Goal: Check status: Check status

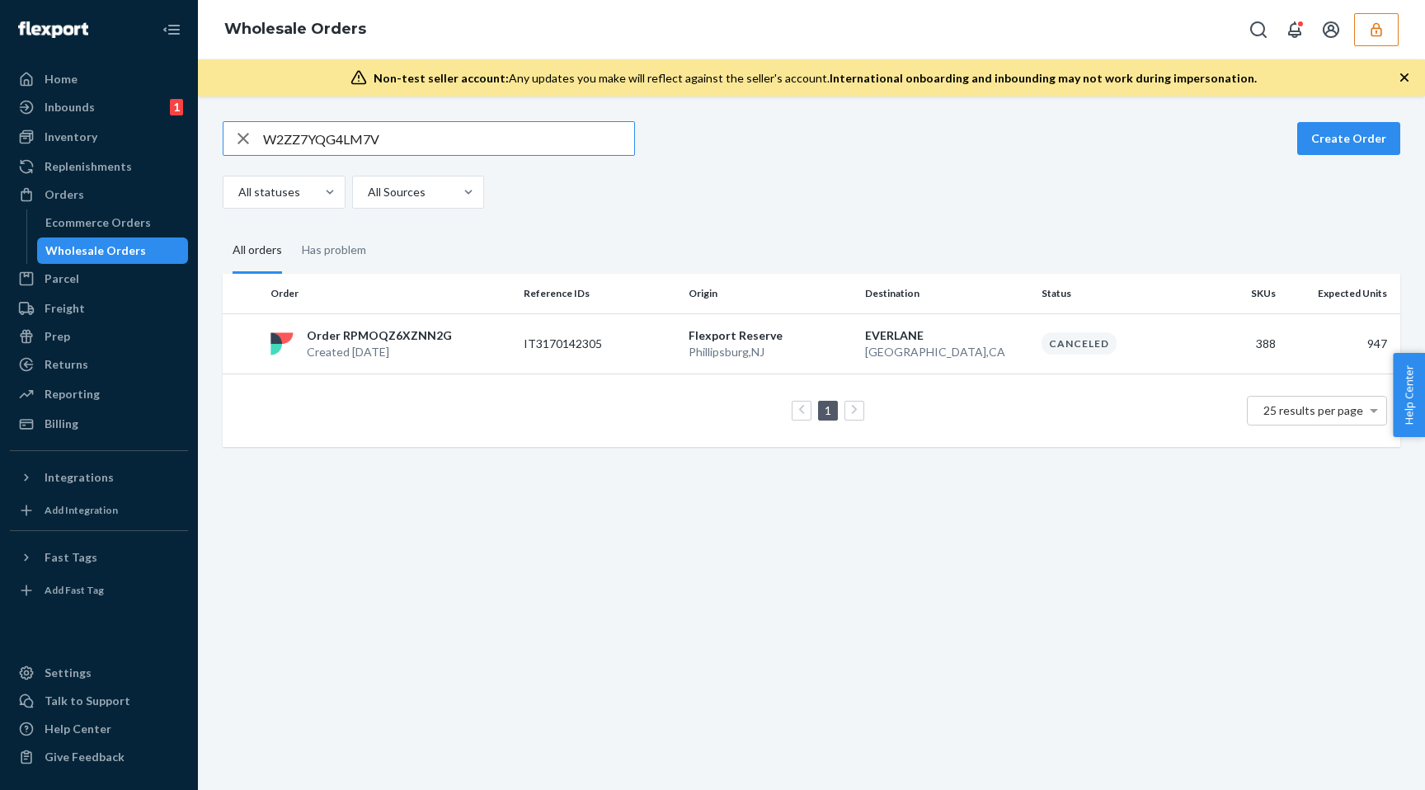
drag, startPoint x: 423, startPoint y: 142, endPoint x: 234, endPoint y: 141, distance: 188.8
click at [234, 141] on div "W2ZZ7YQG4LM7V" at bounding box center [428, 138] width 411 height 33
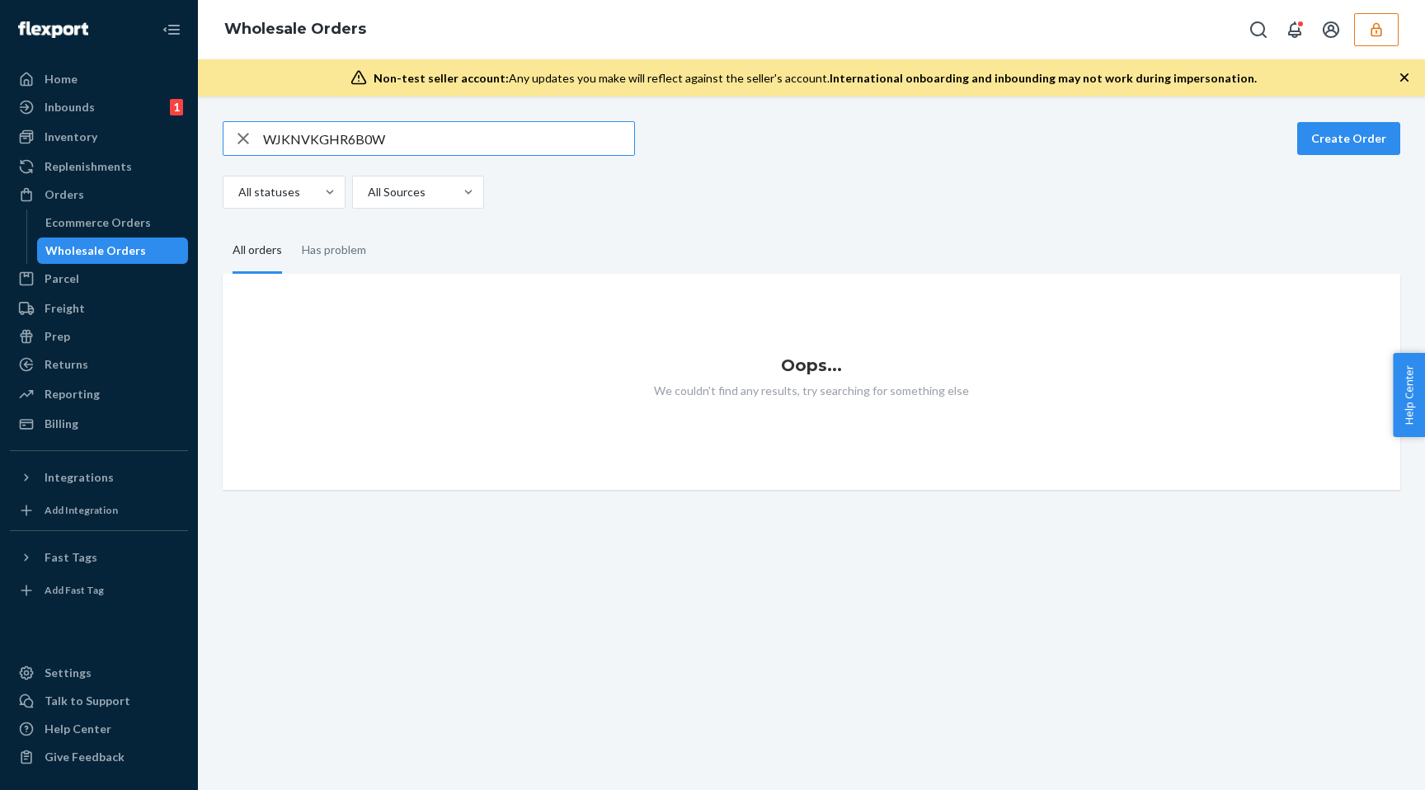
type input "WJKNVKGHR6B0W"
click at [1373, 28] on icon "button" at bounding box center [1375, 29] width 11 height 14
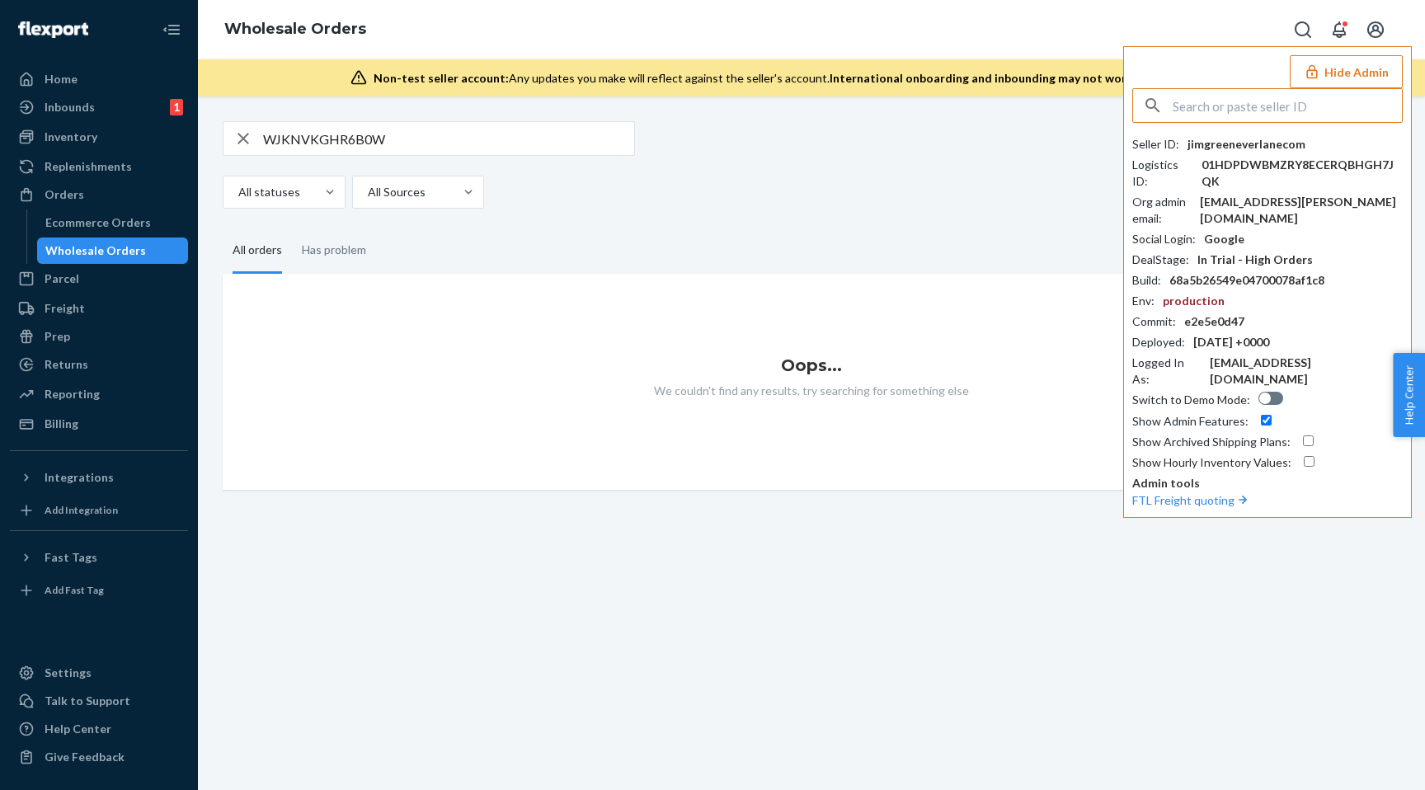
click at [1249, 114] on input "text" at bounding box center [1287, 105] width 229 height 33
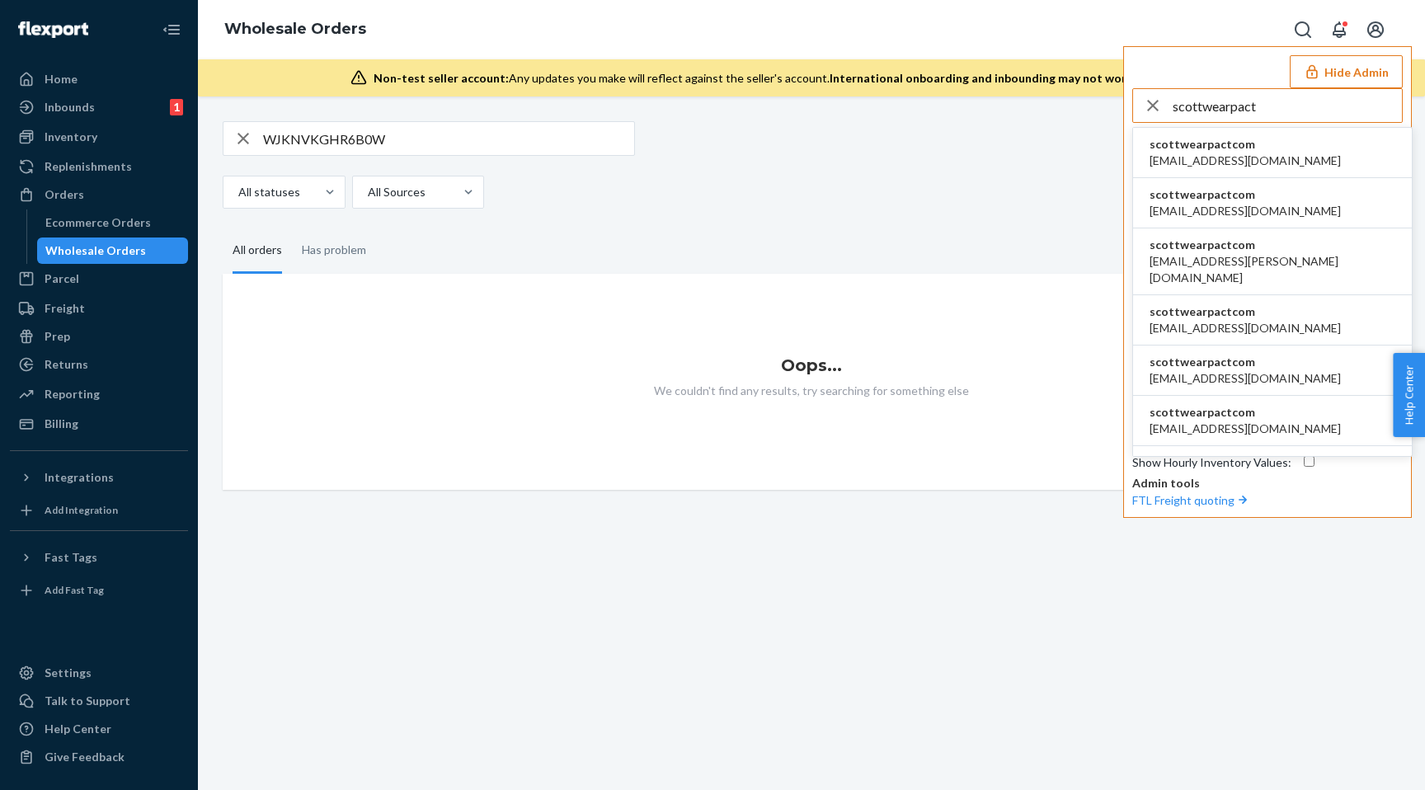
type input "scottwearpact"
click at [1240, 156] on span "apowell@wearpact.com" at bounding box center [1244, 161] width 191 height 16
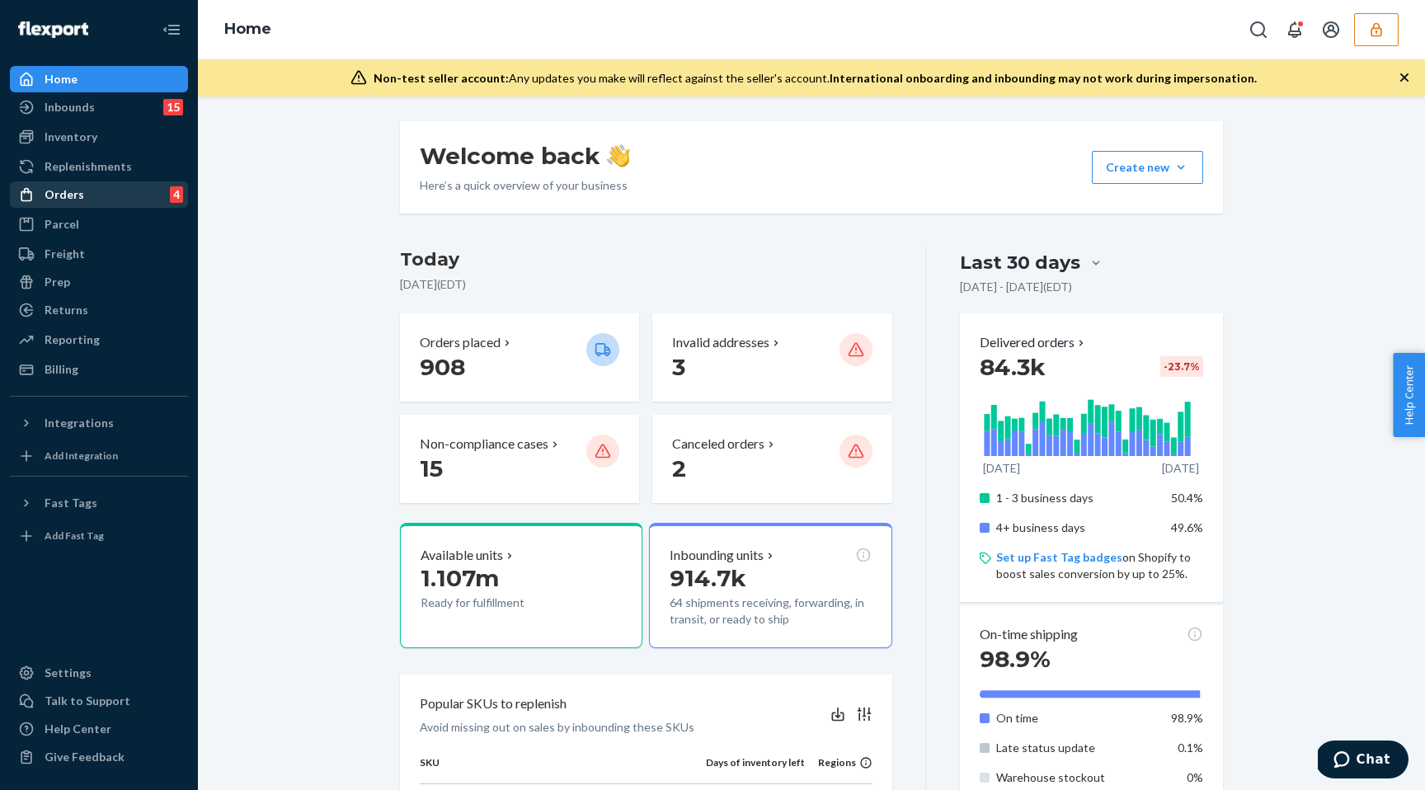
click at [127, 198] on div "Orders 4" at bounding box center [99, 194] width 175 height 23
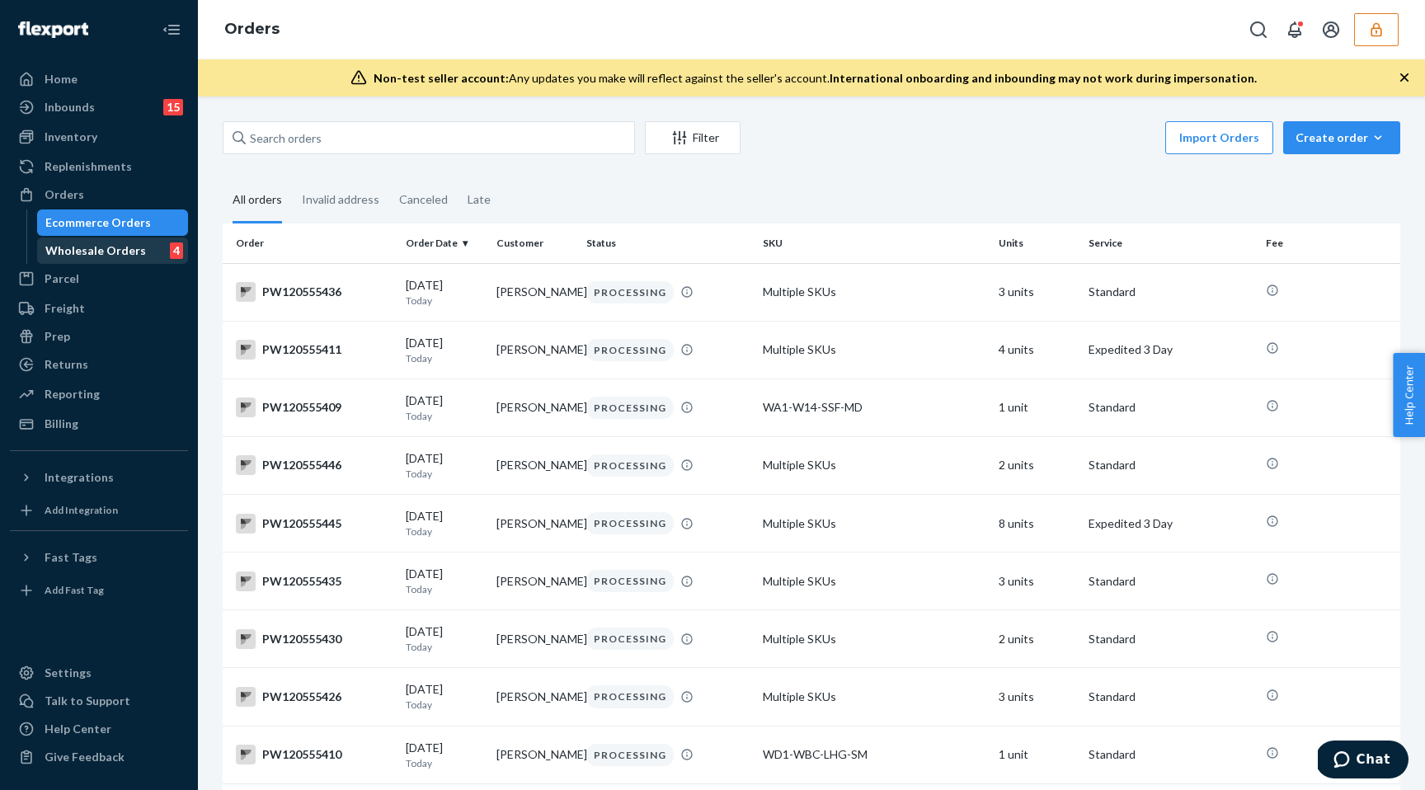
click at [113, 255] on div "Wholesale Orders" at bounding box center [95, 250] width 101 height 16
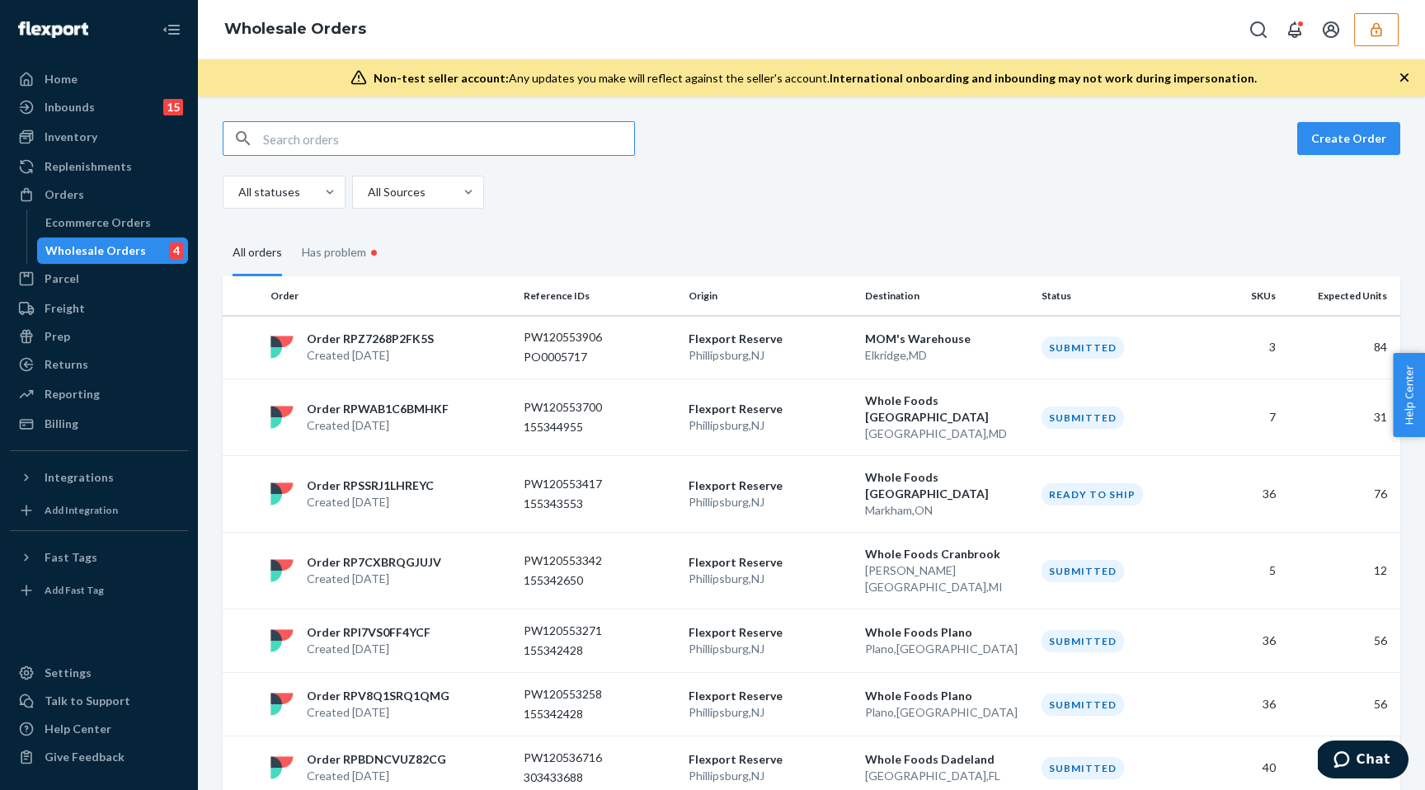
click at [331, 142] on input "text" at bounding box center [448, 138] width 371 height 33
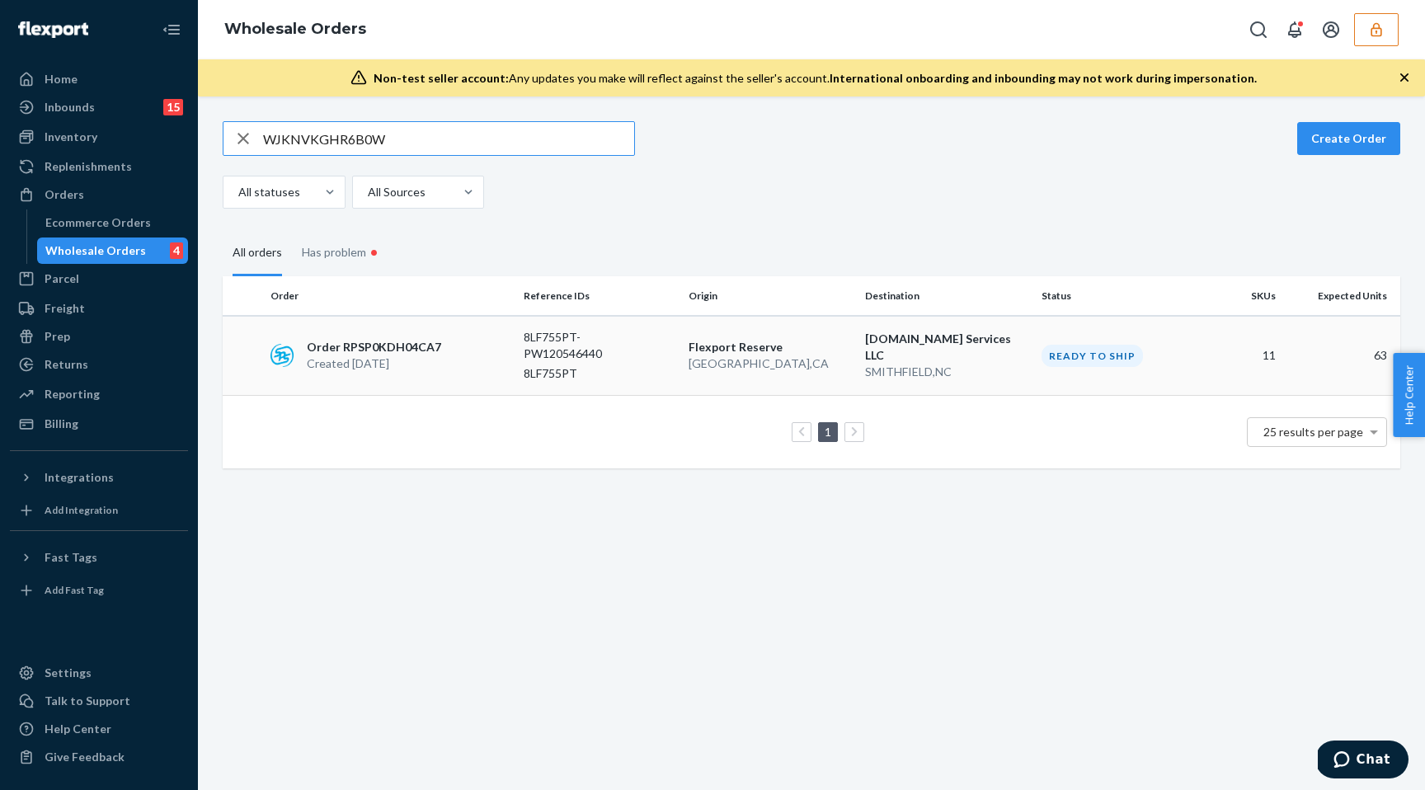
type input "WJKNVKGHR6B0W"
drag, startPoint x: 437, startPoint y: 346, endPoint x: 477, endPoint y: 344, distance: 39.6
click at [476, 344] on div "Order RPSP0KDH04CA7 Created [DATE]" at bounding box center [390, 355] width 253 height 33
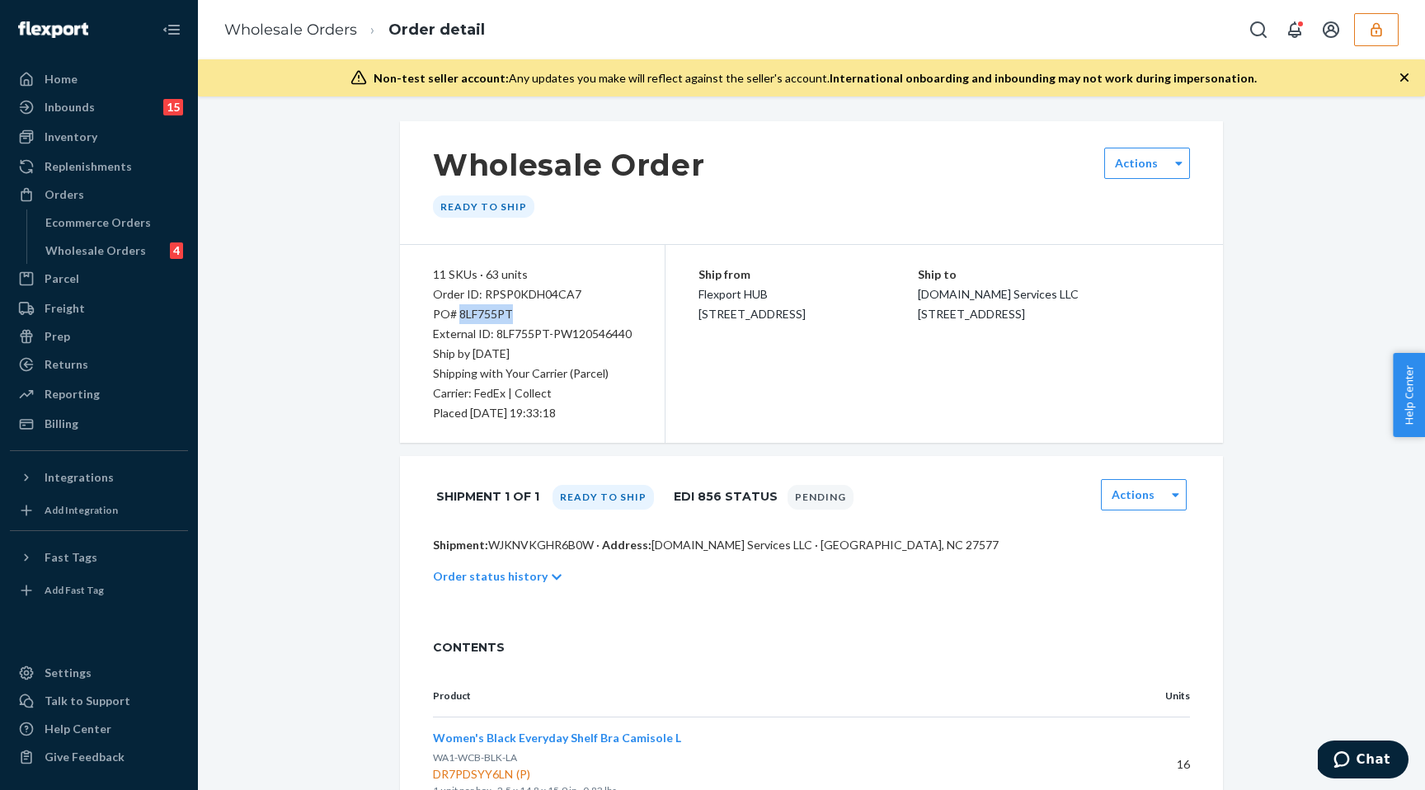
drag, startPoint x: 517, startPoint y: 316, endPoint x: 459, endPoint y: 316, distance: 57.7
click at [459, 316] on div "PO# 8LF755PT" at bounding box center [532, 314] width 199 height 20
copy div "8LF755PT"
drag, startPoint x: 641, startPoint y: 334, endPoint x: 495, endPoint y: 336, distance: 146.0
click at [495, 336] on div "11 SKUs · 63 units Order ID: RPSP0KDH04CA7 PO# 8LF755PT External ID: 8LF755PT-P…" at bounding box center [533, 344] width 266 height 198
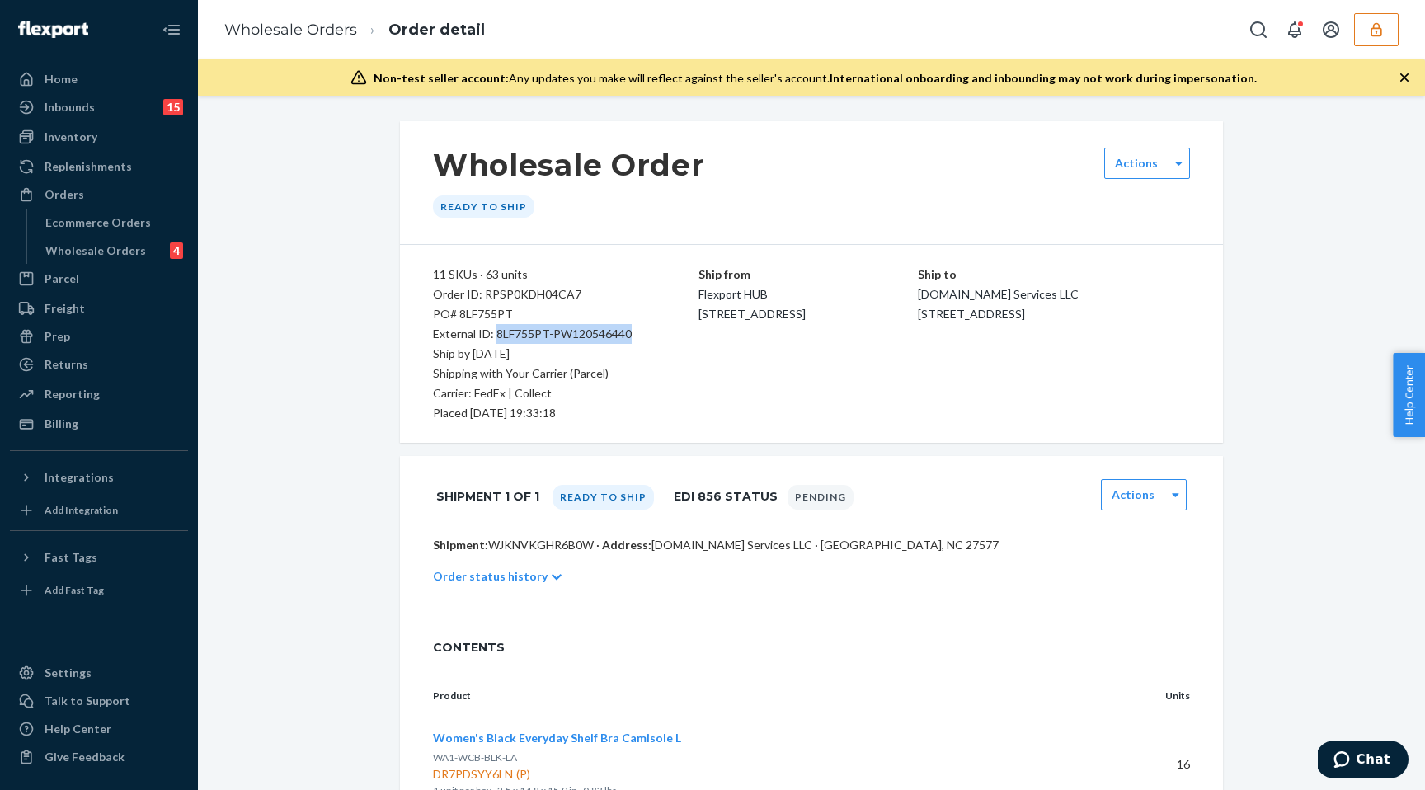
copy div "8LF755PT-PW120546440"
